Goal: Task Accomplishment & Management: Complete application form

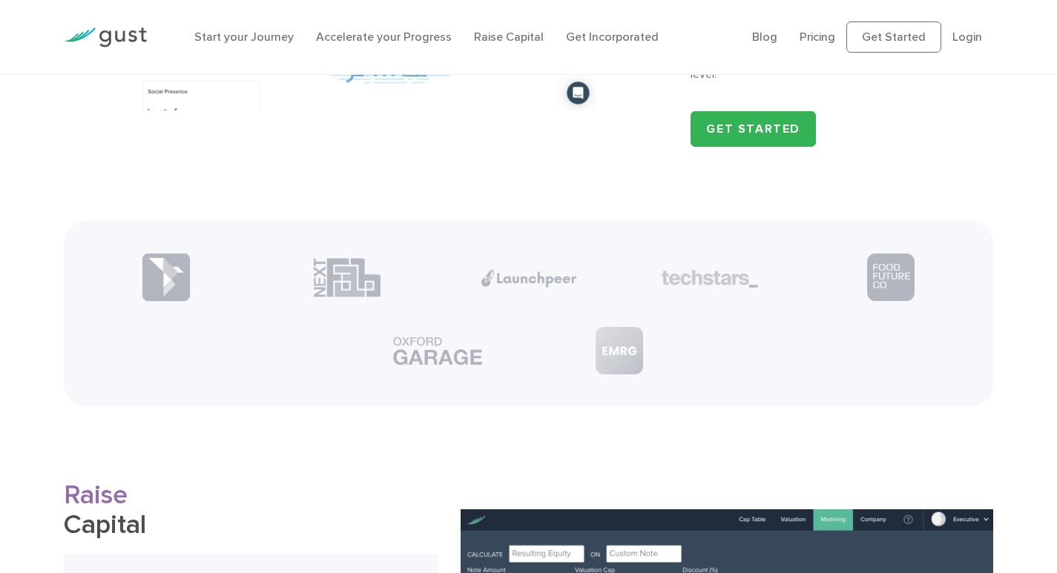
scroll to position [1261, 0]
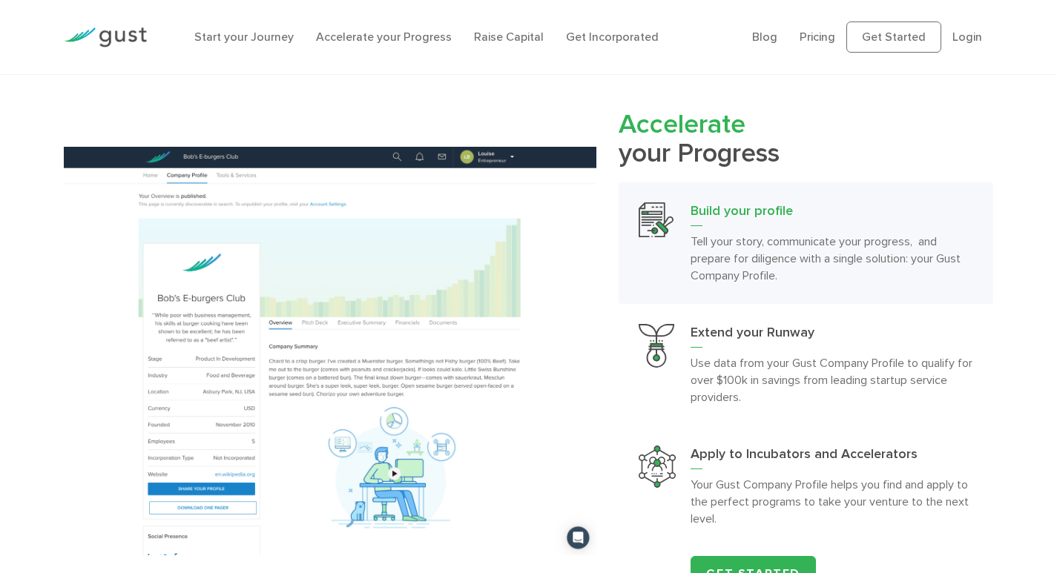
click at [757, 234] on p "Tell your story, communicate your progress, and prepare for diligence with a si…" at bounding box center [832, 258] width 282 height 51
click at [714, 215] on h3 "Build your profile" at bounding box center [832, 214] width 282 height 24
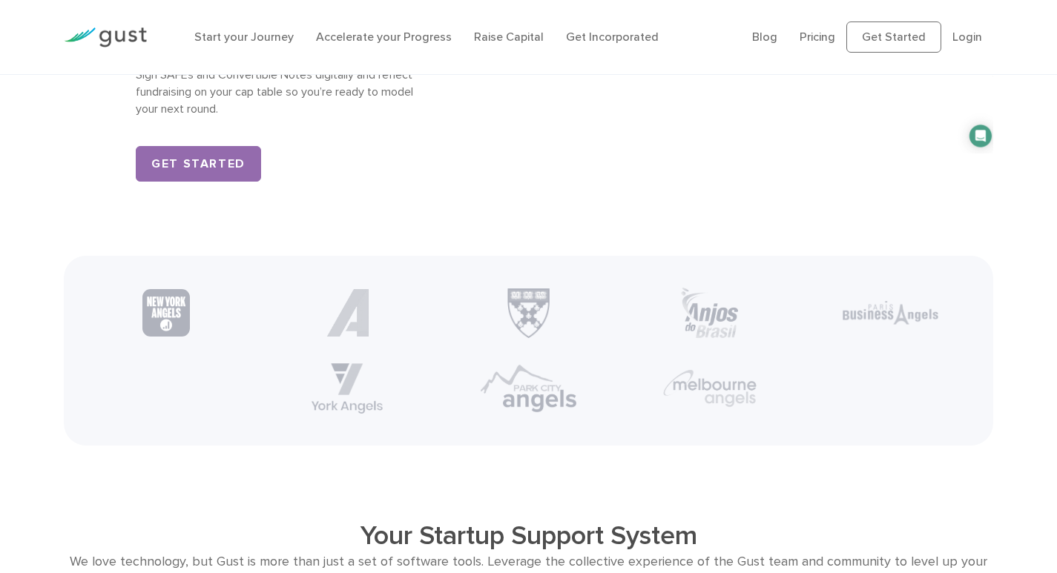
scroll to position [2151, 0]
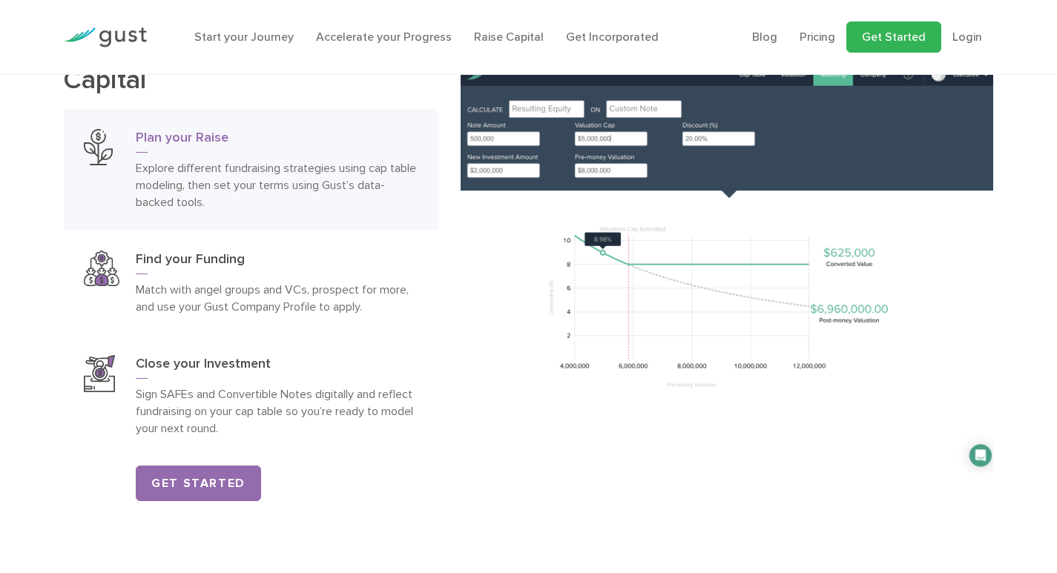
click at [921, 40] on link "Get Started" at bounding box center [893, 37] width 95 height 31
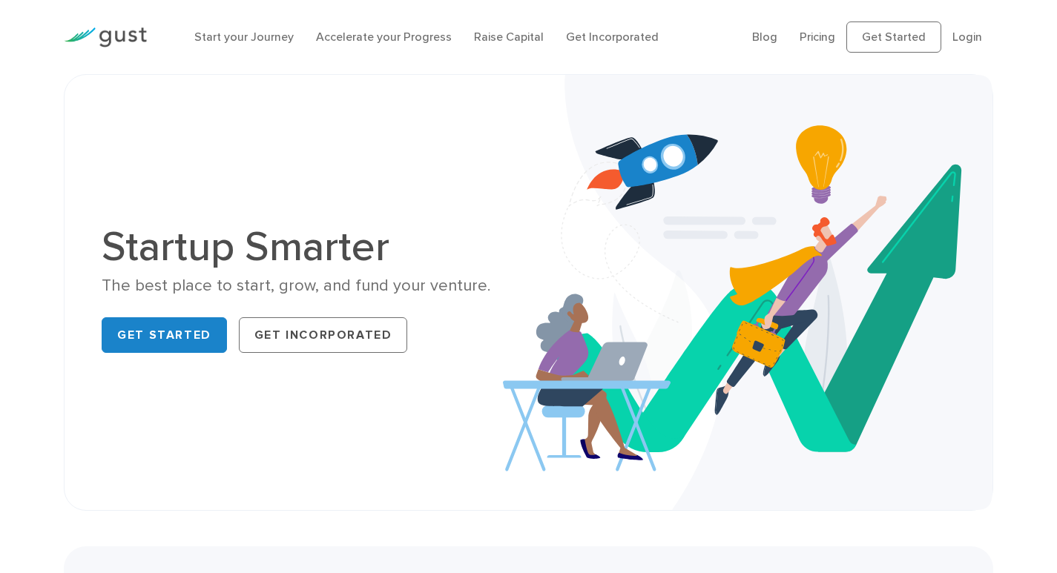
scroll to position [74, 0]
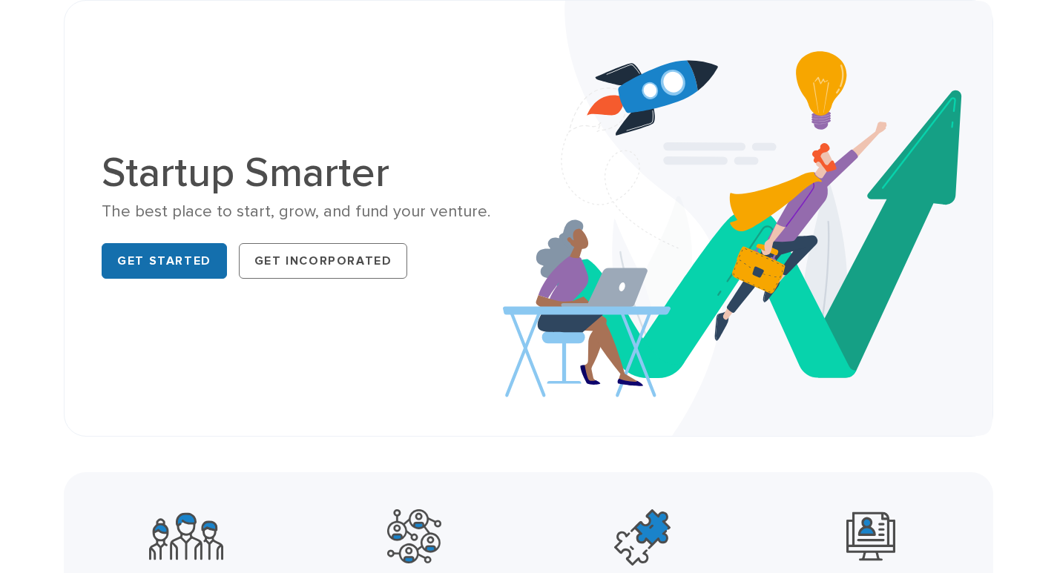
click at [187, 254] on link "Get Started" at bounding box center [164, 261] width 125 height 36
